Goal: Answer question/provide support

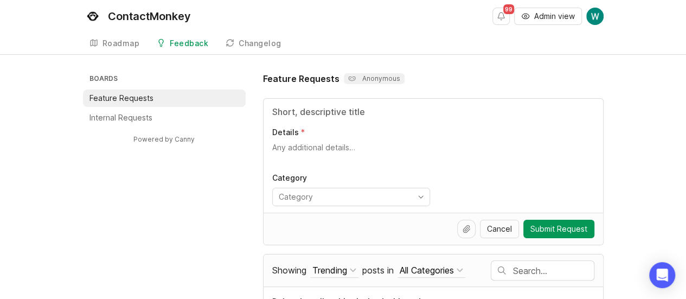
click at [551, 270] on input "text" at bounding box center [553, 271] width 81 height 12
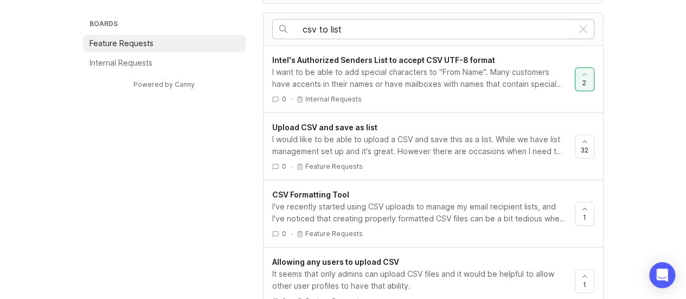
scroll to position [237, 0]
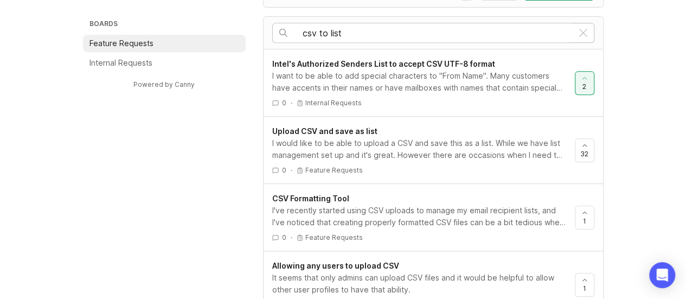
type input "csv to list"
click at [418, 137] on div "I would like to be able to upload a CSV and save this as a list. While we have …" at bounding box center [419, 149] width 294 height 24
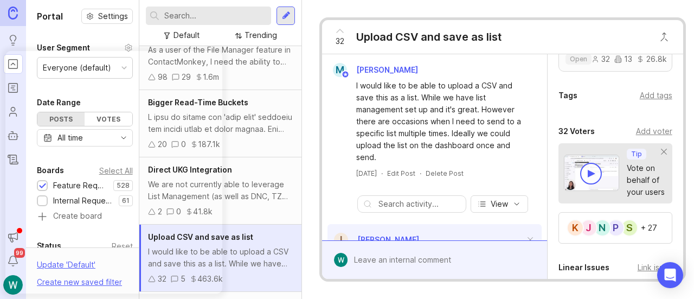
scroll to position [293, 0]
click at [636, 139] on div "Add voter" at bounding box center [654, 133] width 36 height 12
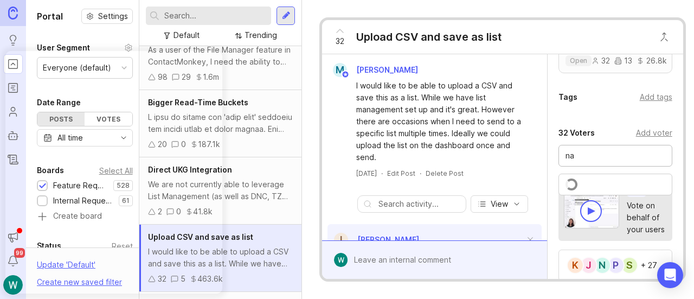
type input "n"
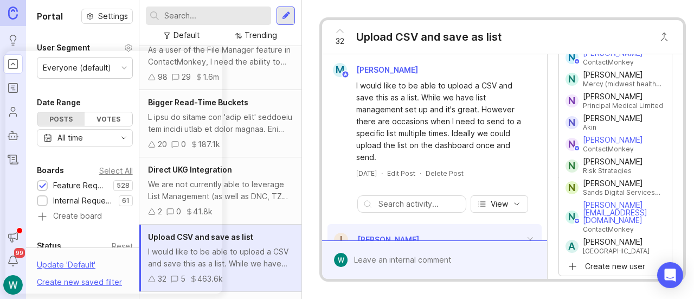
click at [674, 115] on div "32 Voters Add voter N Noah Hicks ContactMonkey N Nicola Garrido ContactMonkey N…" at bounding box center [615, 54] width 136 height 154
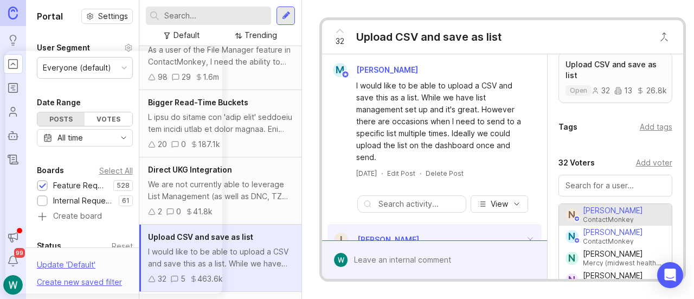
click at [646, 177] on div "32 Voters Add voter N Noah Hicks ContactMonkey N Nicola Garrido ContactMonkey N…" at bounding box center [615, 233] width 136 height 154
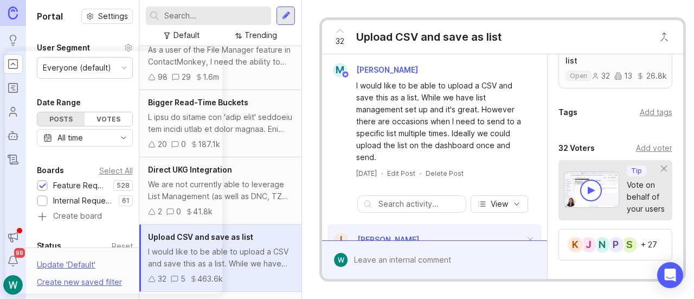
scroll to position [340, 0]
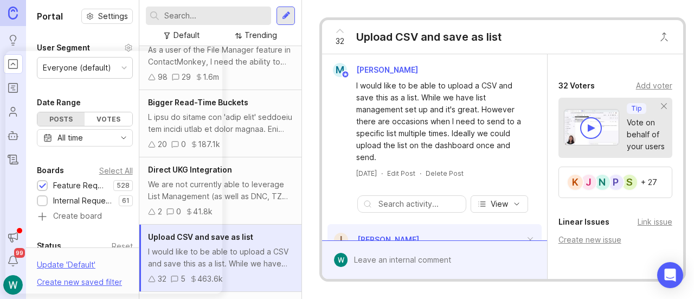
click at [643, 186] on div "+ 27" at bounding box center [649, 182] width 16 height 8
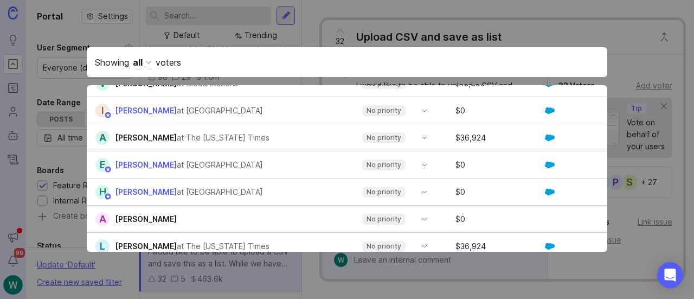
scroll to position [768, 0]
